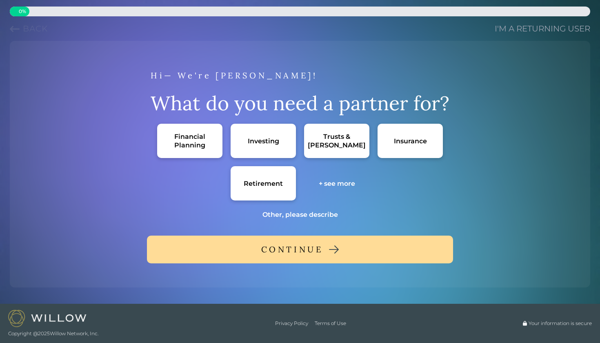
click at [189, 143] on div "Financial Planning" at bounding box center [189, 140] width 49 height 17
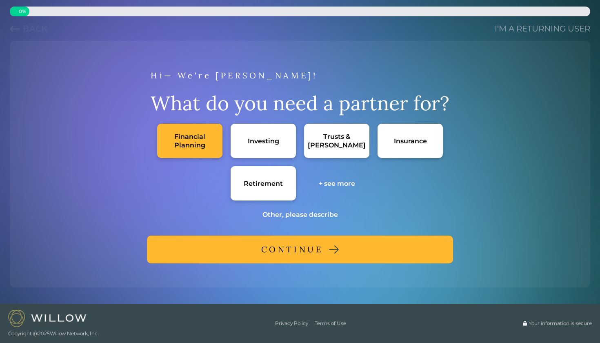
click at [339, 181] on div "+ see more" at bounding box center [337, 183] width 36 height 9
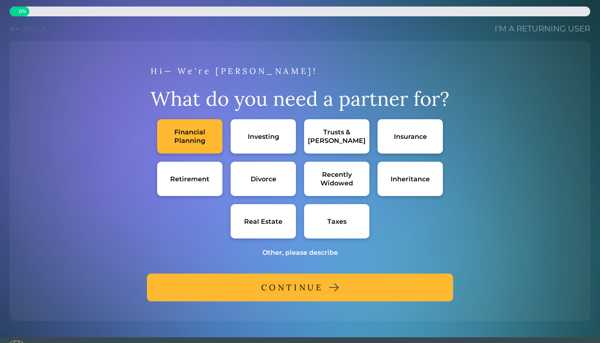
click at [277, 172] on div "Divorce" at bounding box center [263, 179] width 65 height 34
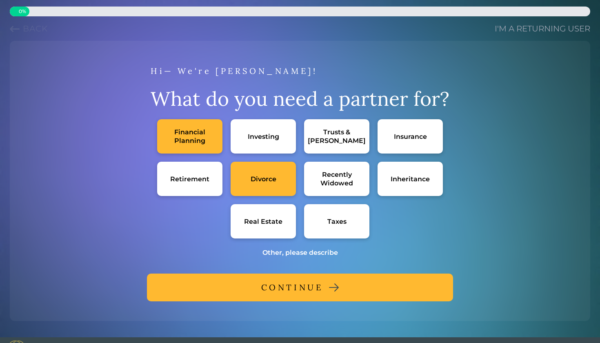
click at [315, 286] on div "CONTINUE" at bounding box center [292, 287] width 62 height 15
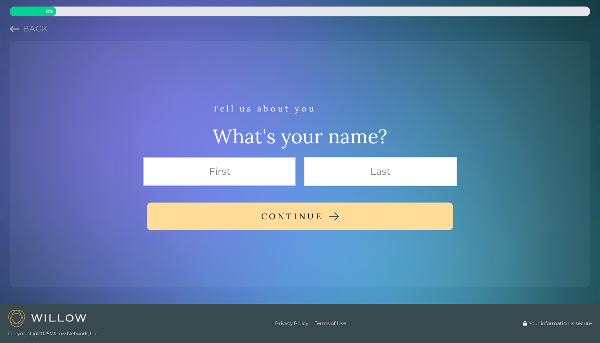
click at [251, 183] on input "text" at bounding box center [219, 171] width 153 height 29
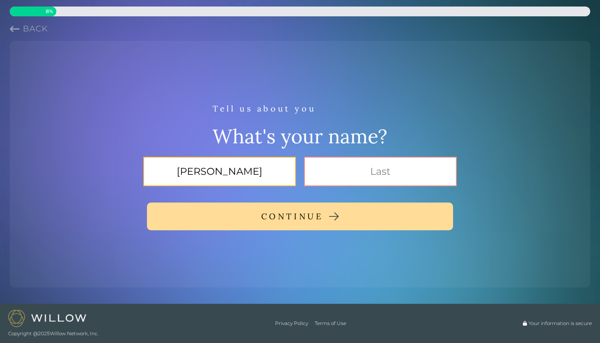
type input "TASHA"
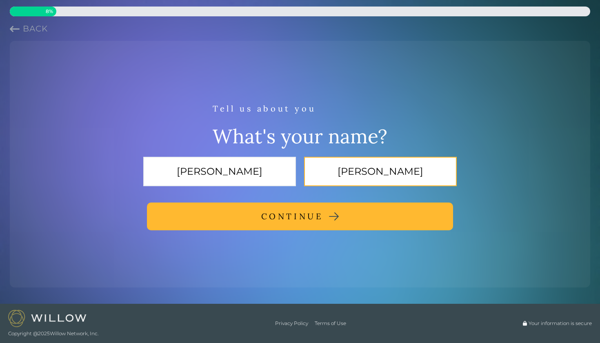
type input "FORSHEE"
click at [259, 217] on button "CONTINUE" at bounding box center [300, 217] width 306 height 28
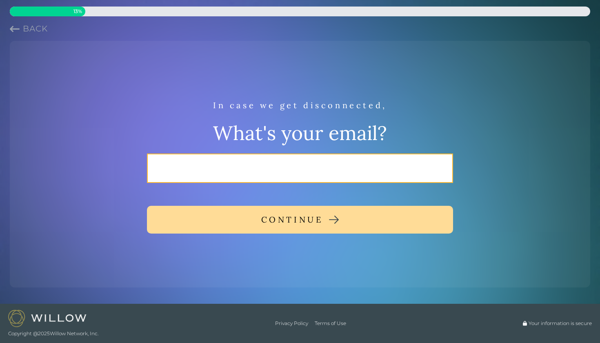
click at [245, 165] on input "email" at bounding box center [300, 168] width 306 height 29
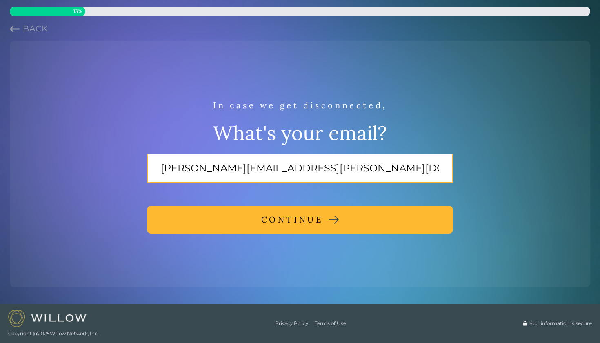
type input "TASHA.FORSHEE@GMAIL.COM"
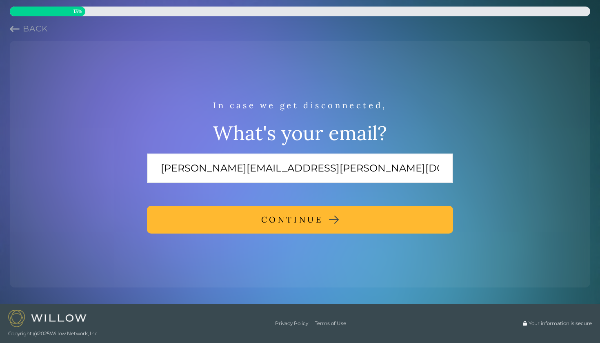
click at [265, 225] on div "CONTINUE" at bounding box center [292, 219] width 62 height 15
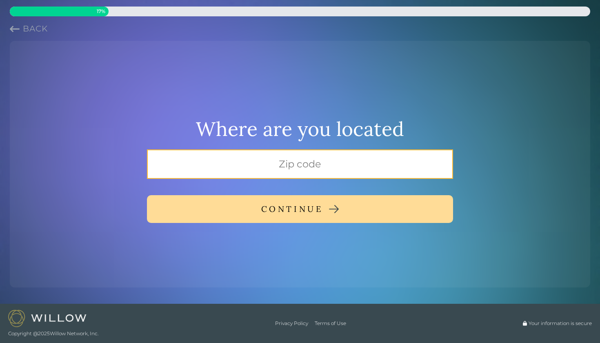
click at [274, 169] on input "text" at bounding box center [300, 163] width 306 height 29
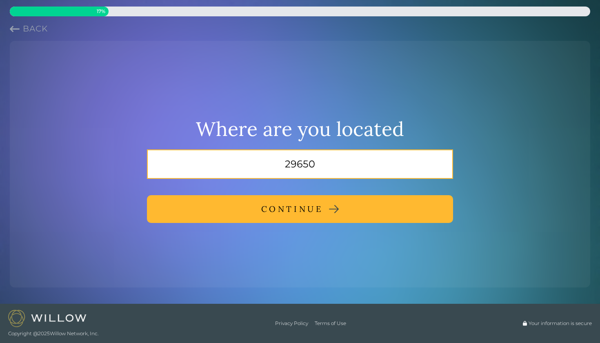
type input "29650"
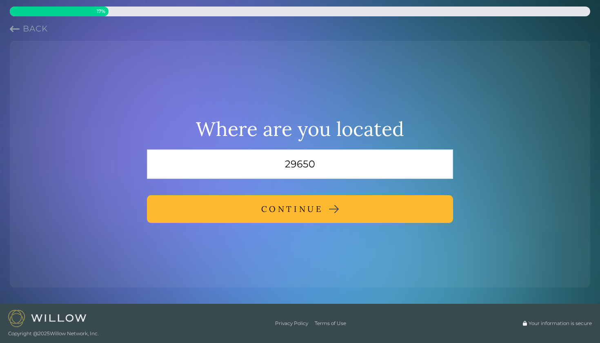
click at [285, 216] on div "CONTINUE" at bounding box center [292, 209] width 62 height 15
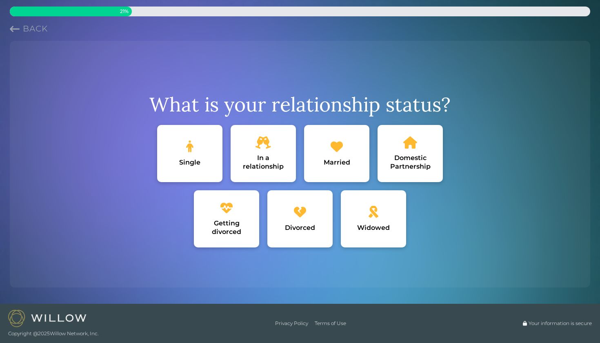
click at [228, 217] on div "Getting divorced" at bounding box center [226, 218] width 65 height 57
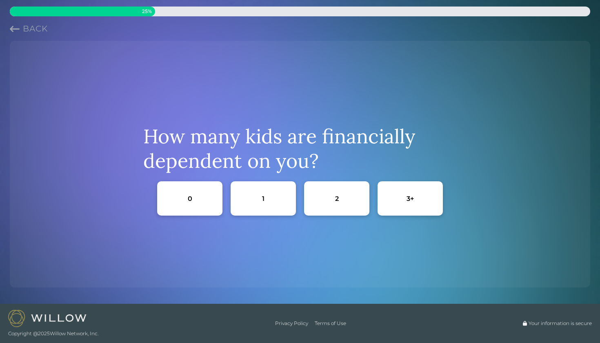
click at [412, 202] on div "3+" at bounding box center [410, 198] width 7 height 9
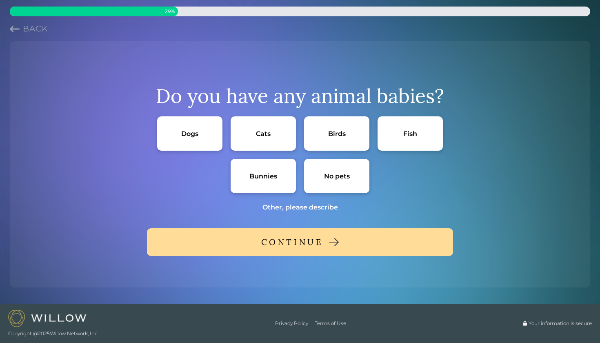
click at [191, 129] on div "Dogs" at bounding box center [189, 133] width 17 height 9
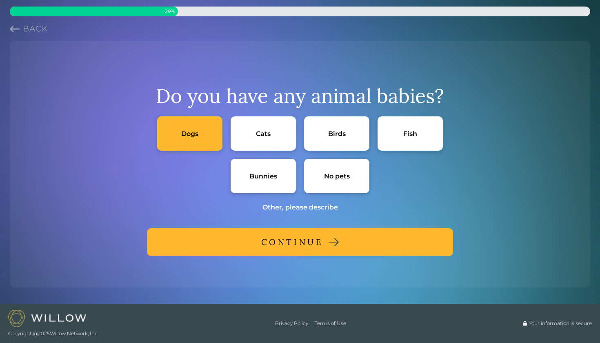
click at [322, 241] on div "CONTINUE" at bounding box center [292, 242] width 62 height 15
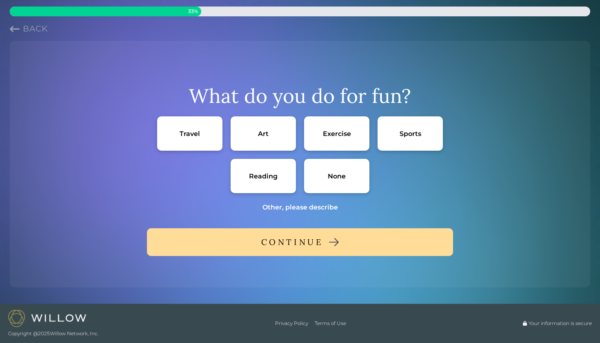
click at [416, 127] on div "Sports" at bounding box center [410, 133] width 65 height 34
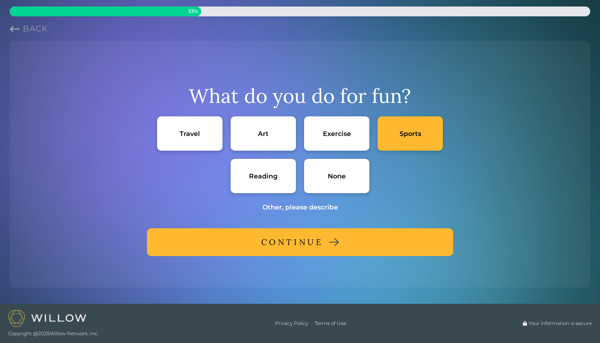
click at [192, 134] on div "Travel" at bounding box center [190, 133] width 20 height 9
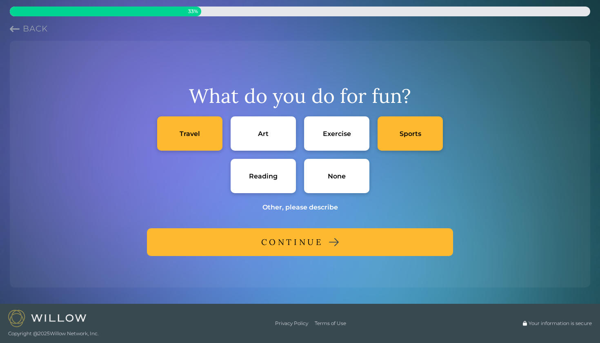
click at [317, 207] on div "Other, please describe" at bounding box center [301, 207] width 76 height 9
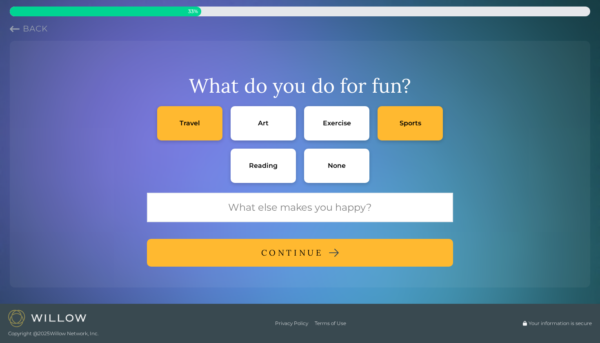
click at [333, 252] on img at bounding box center [334, 253] width 10 height 8
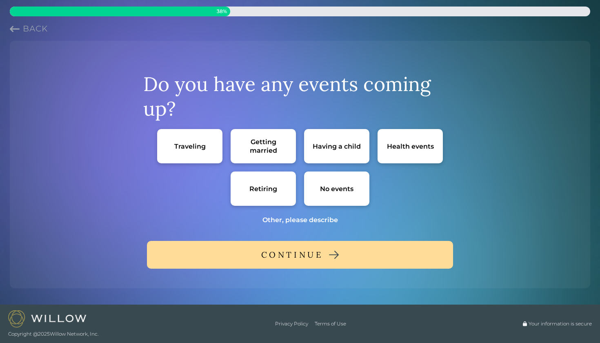
click at [336, 197] on div "No events" at bounding box center [336, 189] width 65 height 34
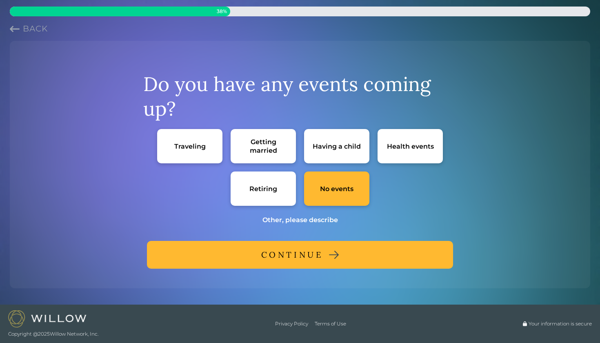
click at [312, 255] on div "CONTINUE" at bounding box center [292, 254] width 62 height 15
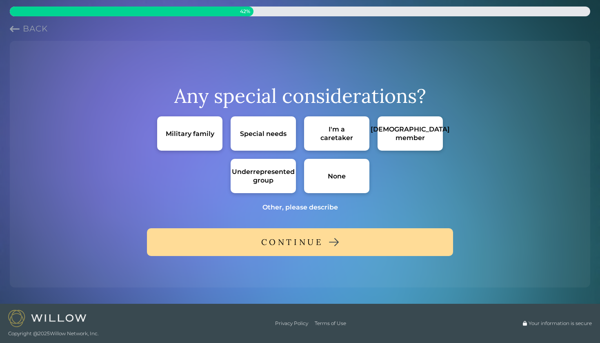
click at [339, 187] on div "None" at bounding box center [336, 176] width 65 height 34
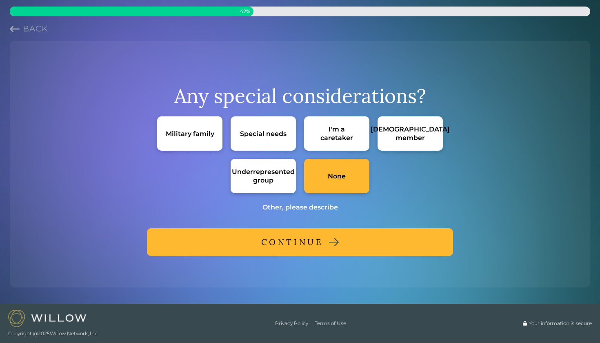
click at [331, 233] on button "CONTINUE" at bounding box center [300, 242] width 306 height 28
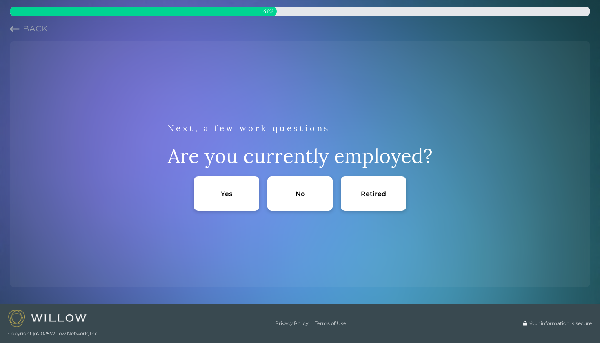
click at [305, 194] on div "No" at bounding box center [300, 193] width 65 height 34
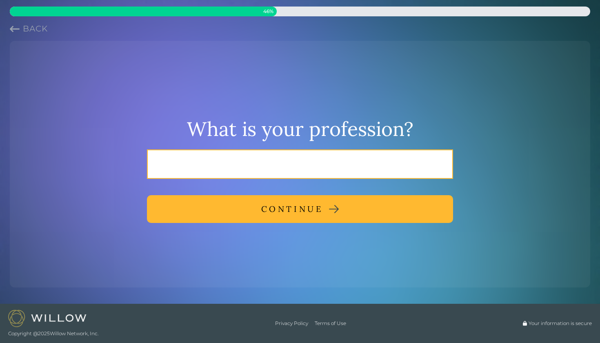
click at [308, 163] on input "text" at bounding box center [300, 163] width 306 height 29
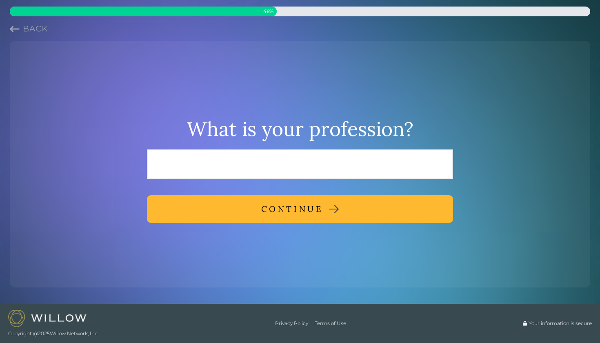
click at [292, 204] on div "CONTINUE" at bounding box center [292, 209] width 62 height 15
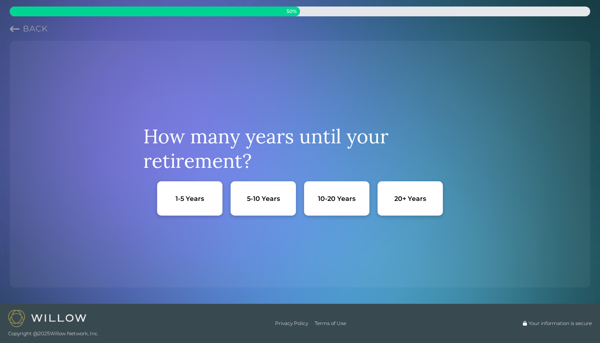
click at [390, 197] on div "20+ Years" at bounding box center [410, 198] width 65 height 34
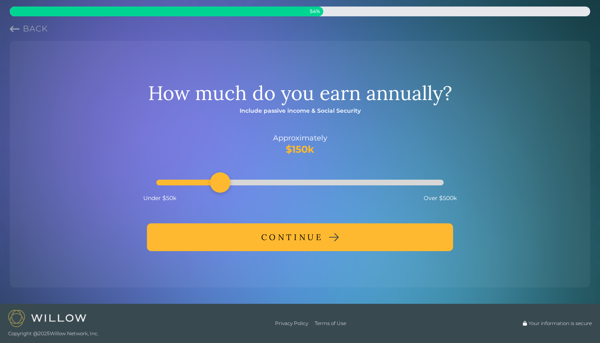
click at [292, 236] on div "CONTINUE" at bounding box center [292, 237] width 62 height 15
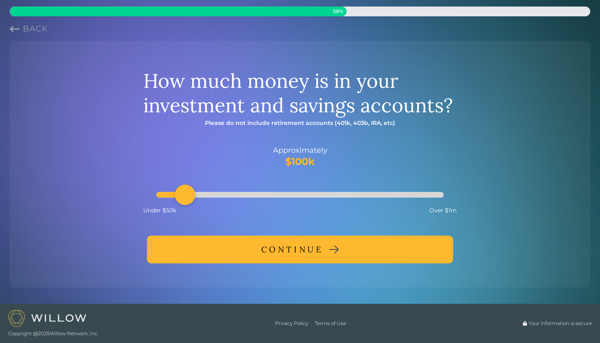
click at [274, 248] on div "CONTINUE" at bounding box center [292, 249] width 62 height 15
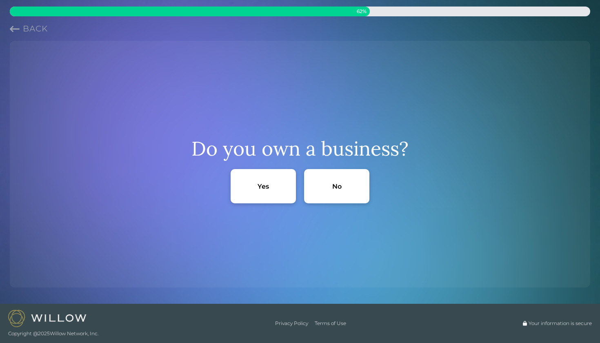
click at [345, 187] on div "No" at bounding box center [336, 186] width 65 height 34
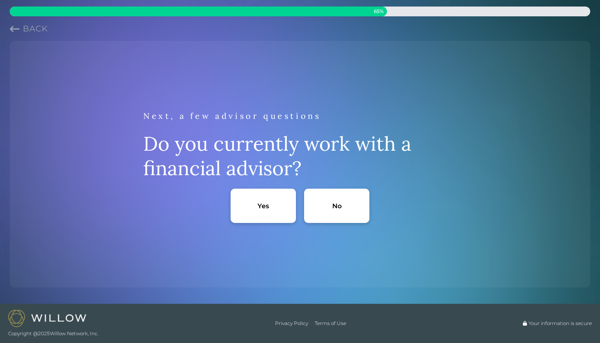
click at [335, 204] on div "No" at bounding box center [336, 206] width 9 height 9
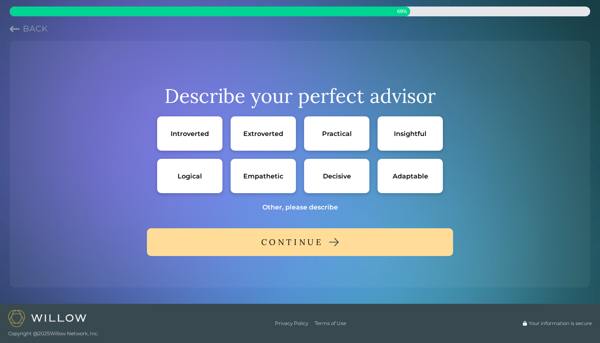
click at [265, 135] on div "Extroverted" at bounding box center [263, 133] width 40 height 9
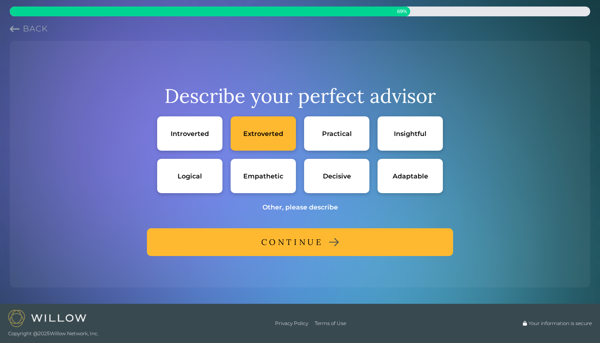
click at [274, 176] on div "Empathetic" at bounding box center [263, 176] width 40 height 9
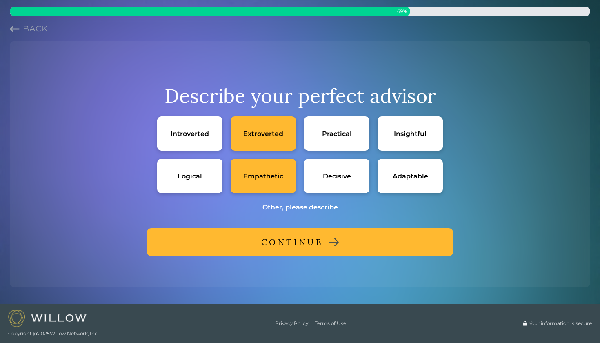
click at [419, 184] on div "Adaptable" at bounding box center [410, 176] width 65 height 34
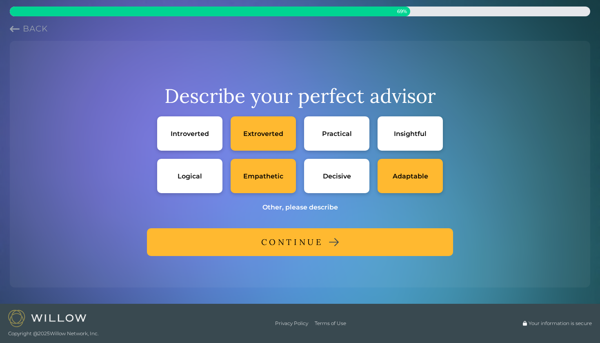
click at [201, 173] on div "Logical" at bounding box center [190, 176] width 25 height 9
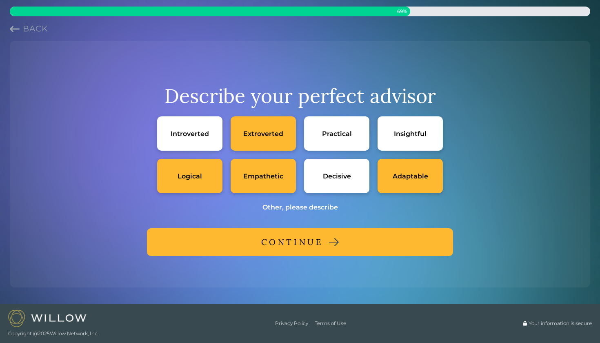
click at [232, 247] on button "CONTINUE" at bounding box center [300, 242] width 306 height 28
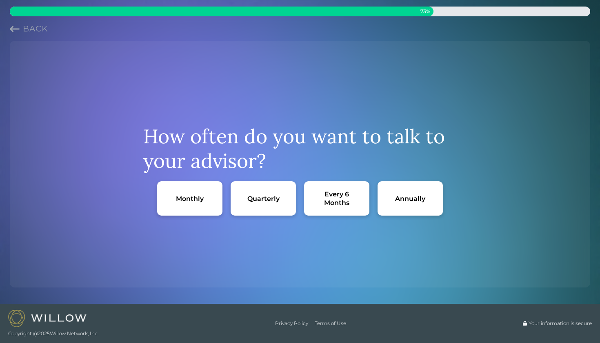
click at [265, 205] on div "Quarterly" at bounding box center [263, 198] width 65 height 34
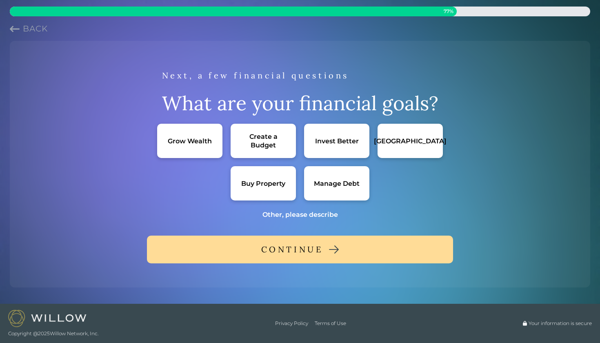
click at [196, 143] on div "Grow Wealth" at bounding box center [190, 141] width 44 height 9
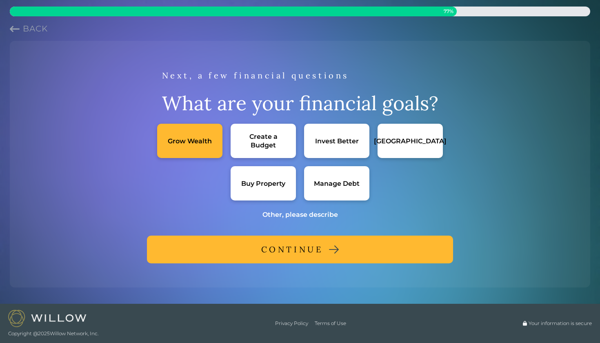
click at [250, 140] on div "Create a Budget" at bounding box center [263, 140] width 49 height 17
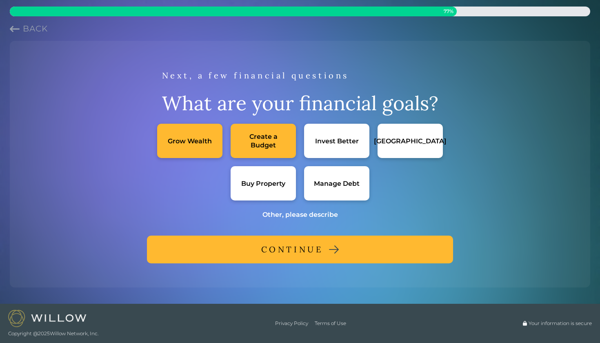
click at [271, 182] on div "Buy Property" at bounding box center [263, 183] width 44 height 9
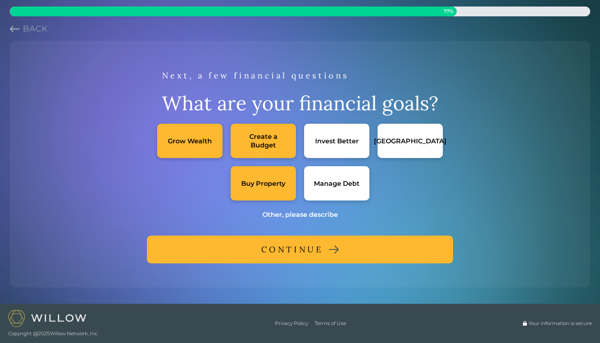
click at [327, 187] on div "Manage Debt" at bounding box center [337, 183] width 46 height 9
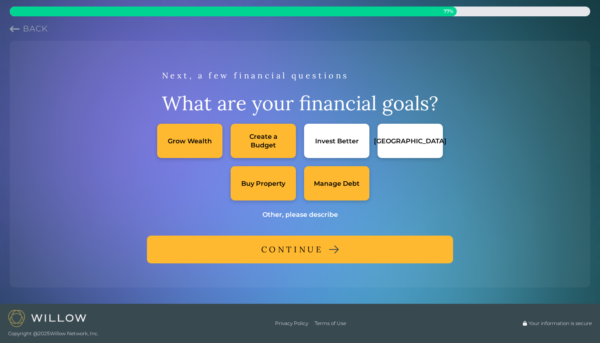
click at [299, 249] on div "CONTINUE" at bounding box center [292, 249] width 62 height 15
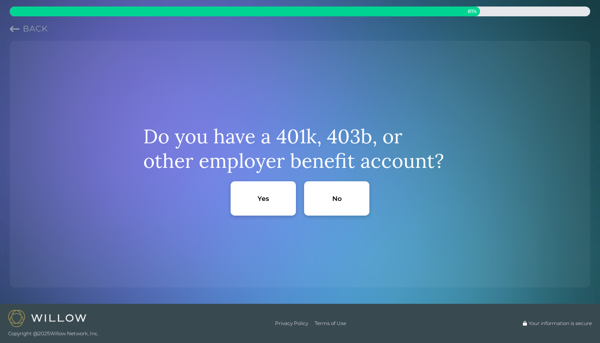
click at [267, 198] on div "Yes" at bounding box center [263, 198] width 11 height 9
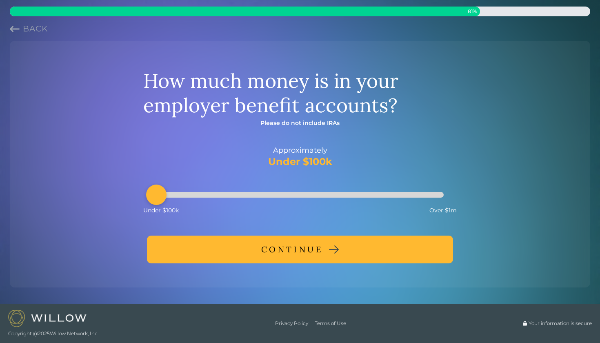
drag, startPoint x: 206, startPoint y: 200, endPoint x: 145, endPoint y: 214, distance: 62.4
click at [145, 214] on div "Approximately Under $100k Under $100k Over $1m" at bounding box center [300, 178] width 314 height 82
click at [228, 244] on button "CONTINUE" at bounding box center [300, 250] width 306 height 28
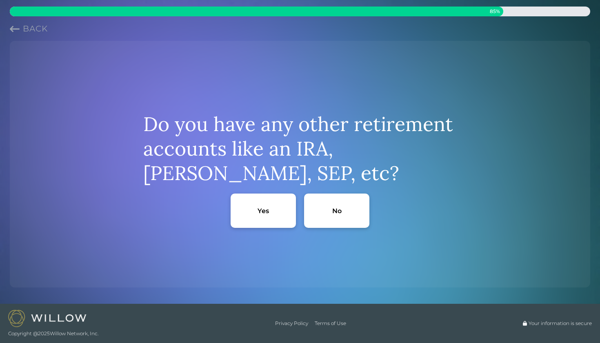
click at [333, 215] on div "No" at bounding box center [336, 211] width 9 height 9
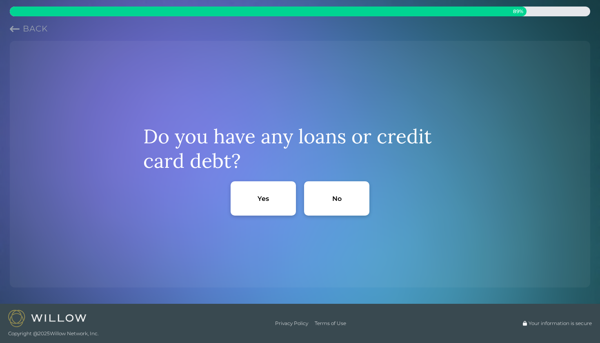
click at [275, 202] on div "Yes" at bounding box center [263, 198] width 65 height 34
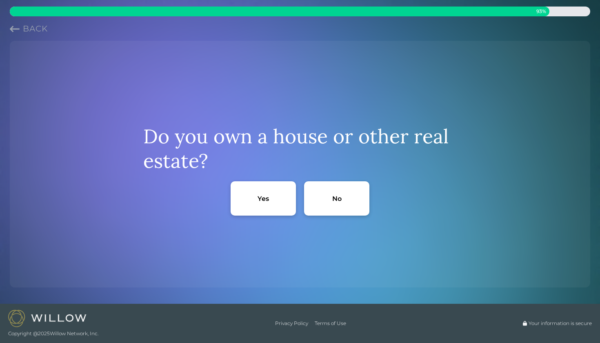
click at [332, 202] on div "No" at bounding box center [336, 198] width 9 height 9
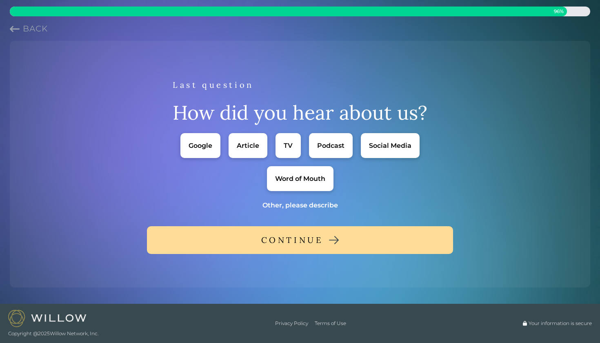
click at [200, 150] on div "Google" at bounding box center [201, 145] width 40 height 25
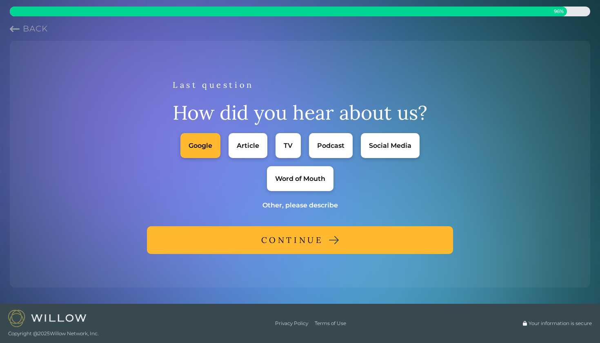
click at [275, 237] on div "CONTINUE" at bounding box center [292, 240] width 62 height 15
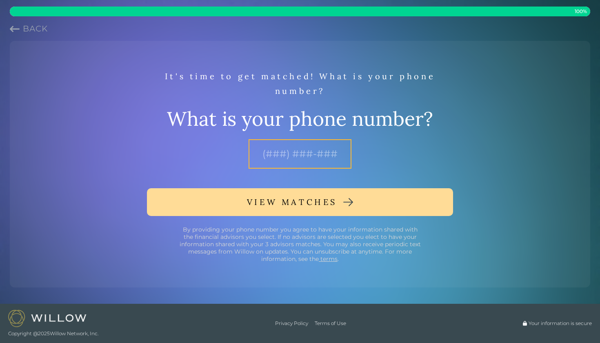
click at [279, 161] on input "text" at bounding box center [300, 153] width 103 height 29
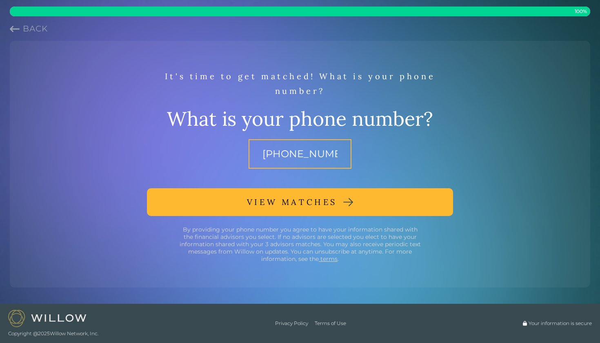
type input "(254) 247-8991"
click at [284, 197] on div "VIEW MATCHES" at bounding box center [292, 202] width 90 height 15
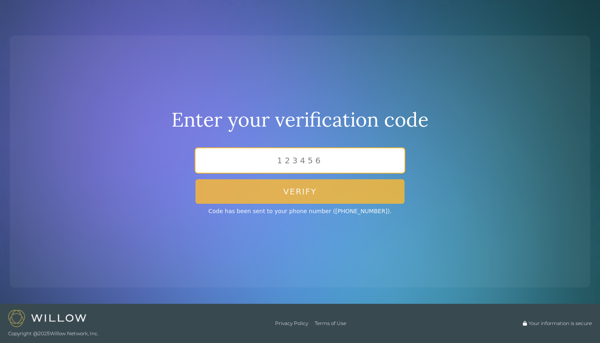
click at [309, 161] on input "text" at bounding box center [300, 160] width 209 height 25
type input "081640"
click at [300, 192] on button "Verify" at bounding box center [300, 191] width 209 height 25
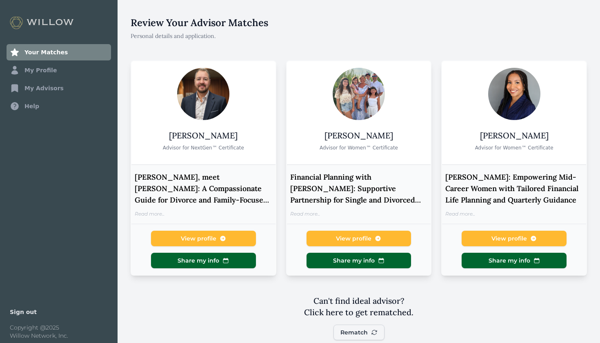
click at [307, 213] on div "Read more..." at bounding box center [359, 214] width 138 height 7
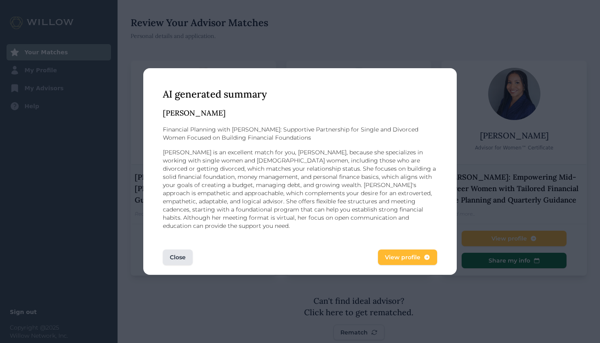
click at [386, 254] on span "View profile" at bounding box center [403, 257] width 36 height 8
click at [437, 45] on div "AI generated summary Shari Rash Financial Planning with Shari Rash: Supportive …" at bounding box center [300, 171] width 600 height 343
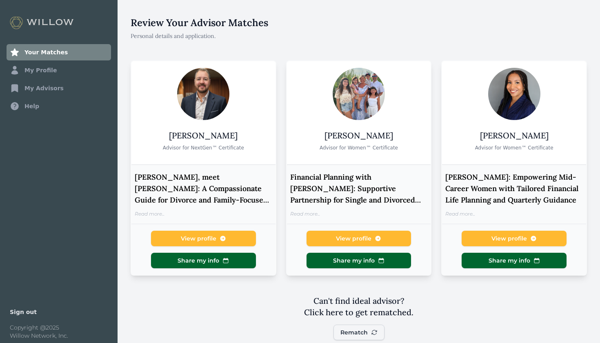
click at [32, 71] on link "My Profile" at bounding box center [59, 70] width 105 height 16
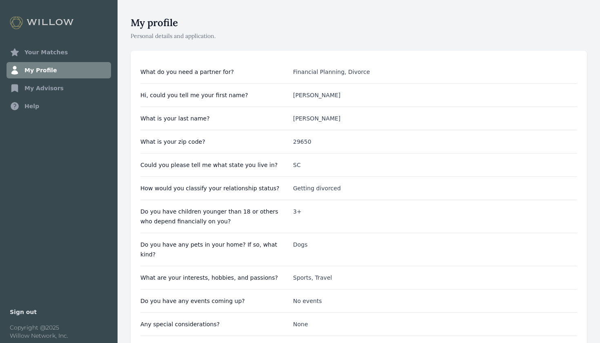
click at [33, 87] on link "My Advisors" at bounding box center [59, 88] width 105 height 16
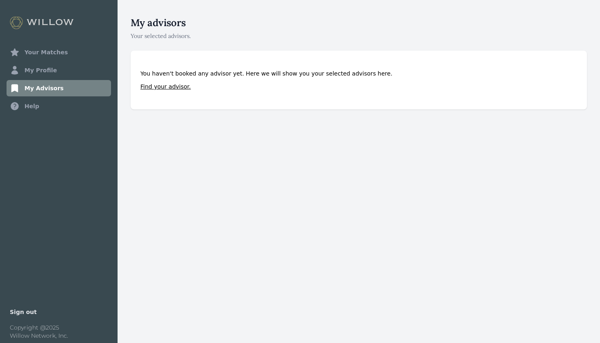
click at [40, 69] on link "My Profile" at bounding box center [59, 70] width 105 height 16
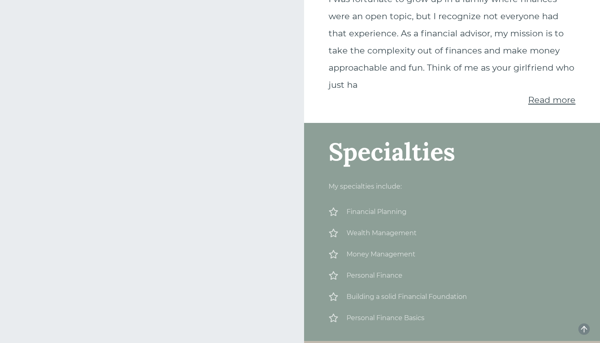
scroll to position [148, 0]
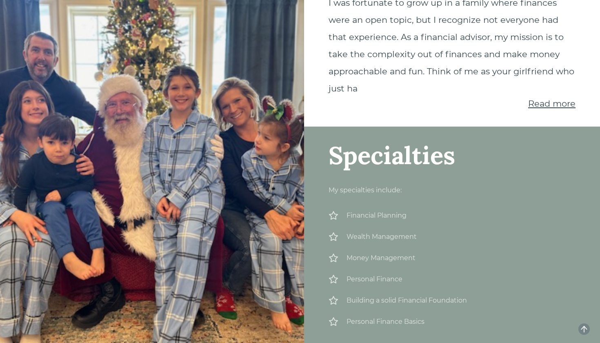
click at [543, 103] on span "Read more" at bounding box center [551, 103] width 47 height 10
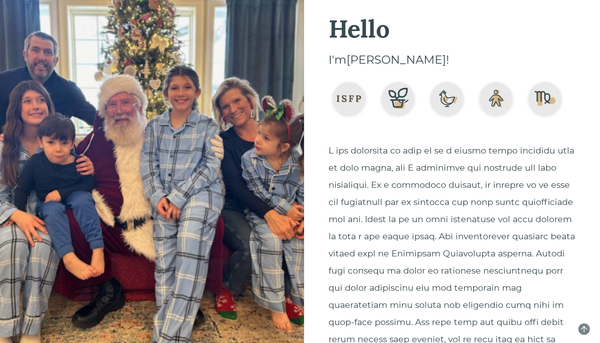
scroll to position [0, 0]
click at [583, 329] on icon "arrow-up" at bounding box center [584, 329] width 8 height 8
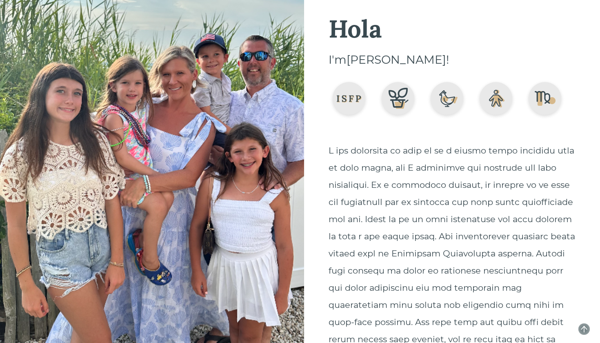
click at [585, 328] on icon "arrow-up" at bounding box center [584, 329] width 8 height 8
